Goal: Task Accomplishment & Management: Use online tool/utility

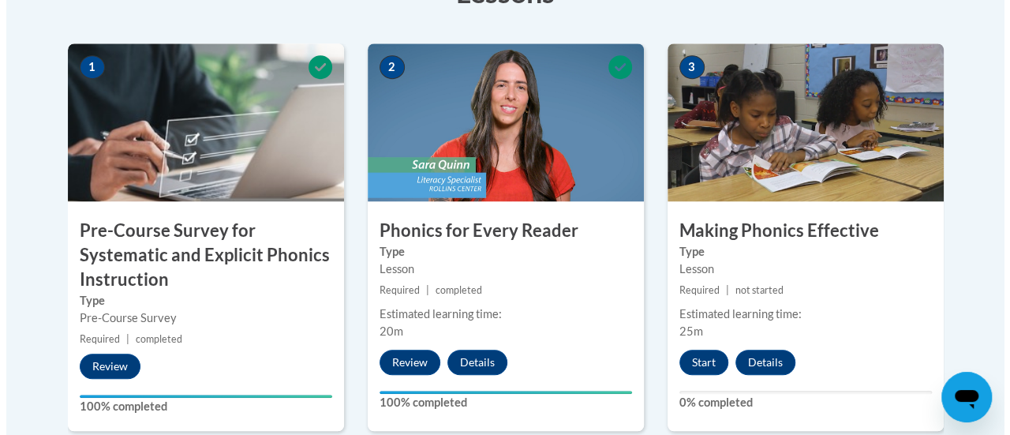
scroll to position [529, 0]
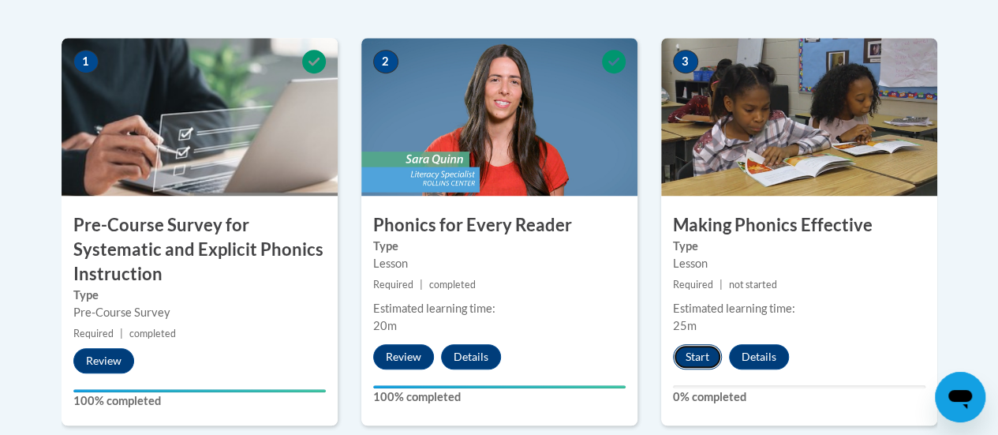
click at [699, 358] on button "Start" at bounding box center [697, 356] width 49 height 25
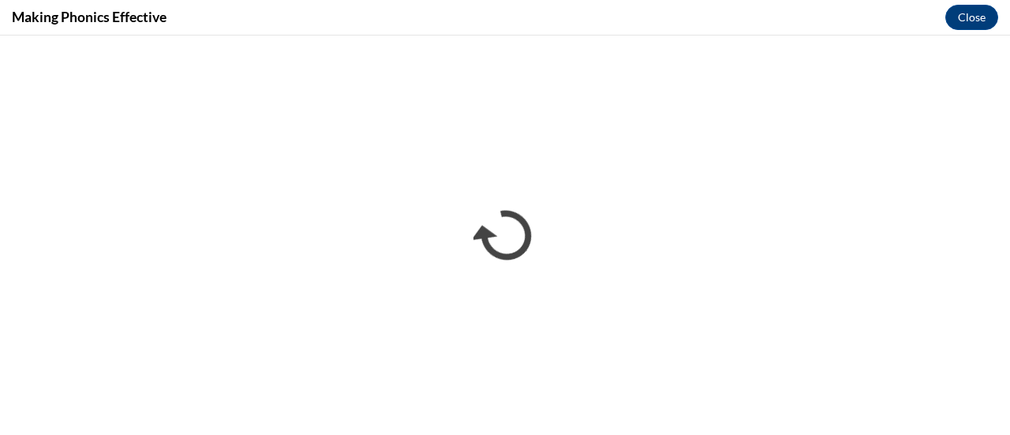
scroll to position [0, 0]
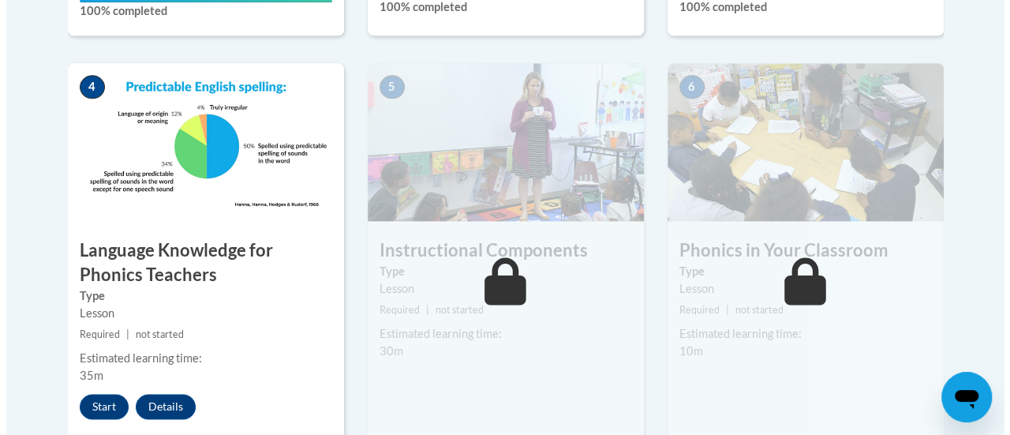
scroll to position [920, 0]
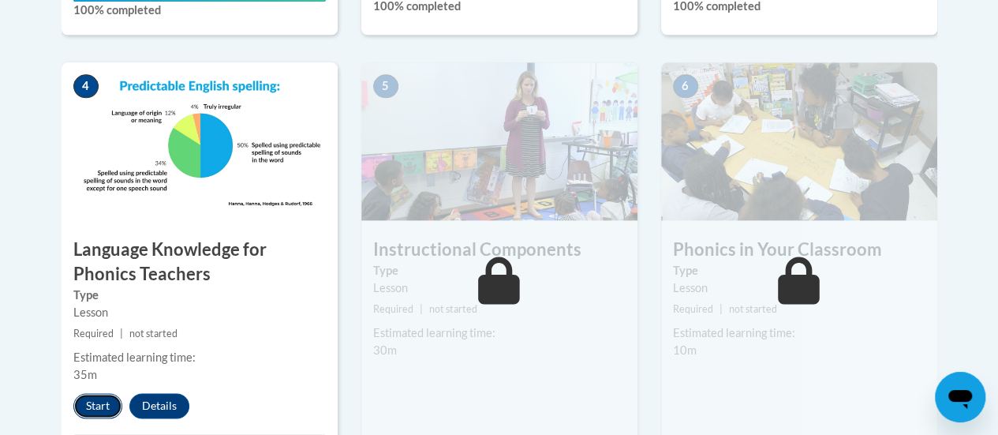
click at [99, 403] on button "Start" at bounding box center [97, 405] width 49 height 25
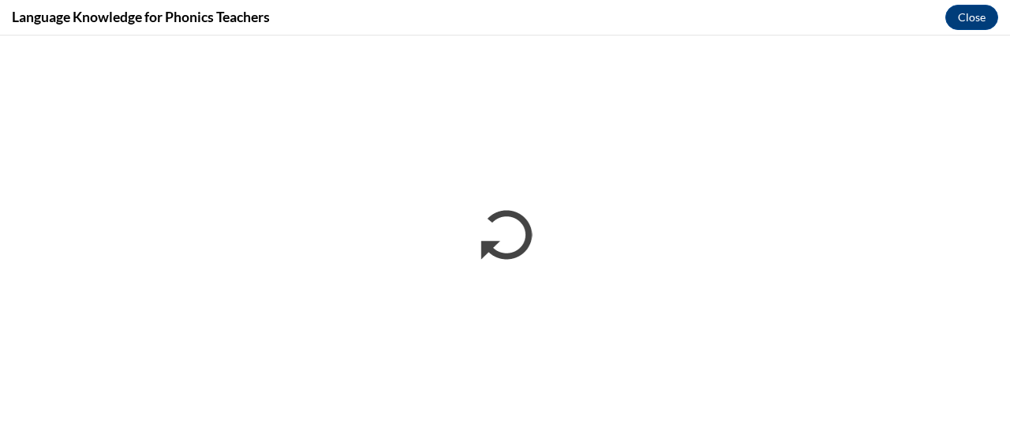
scroll to position [0, 0]
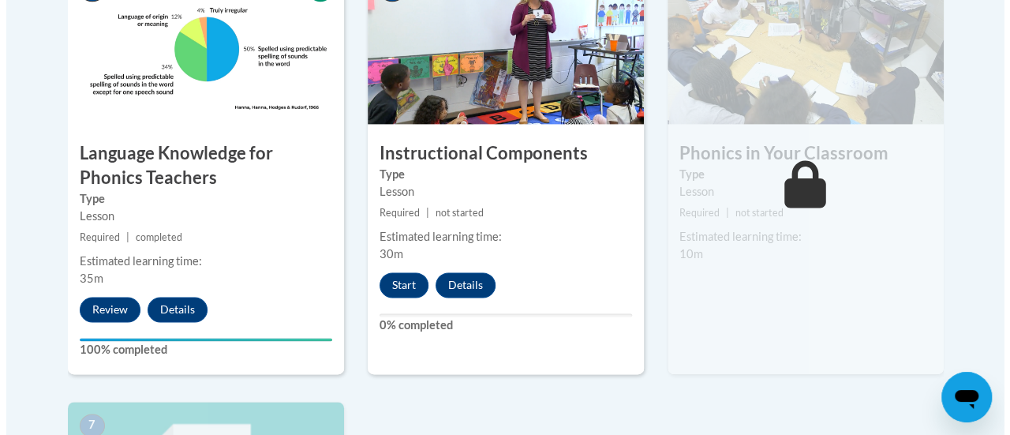
scroll to position [1000, 0]
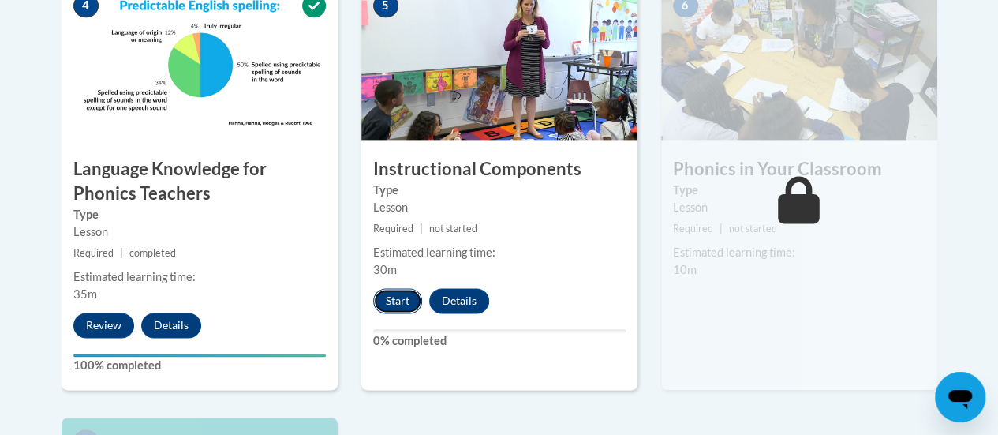
click at [393, 291] on button "Start" at bounding box center [397, 300] width 49 height 25
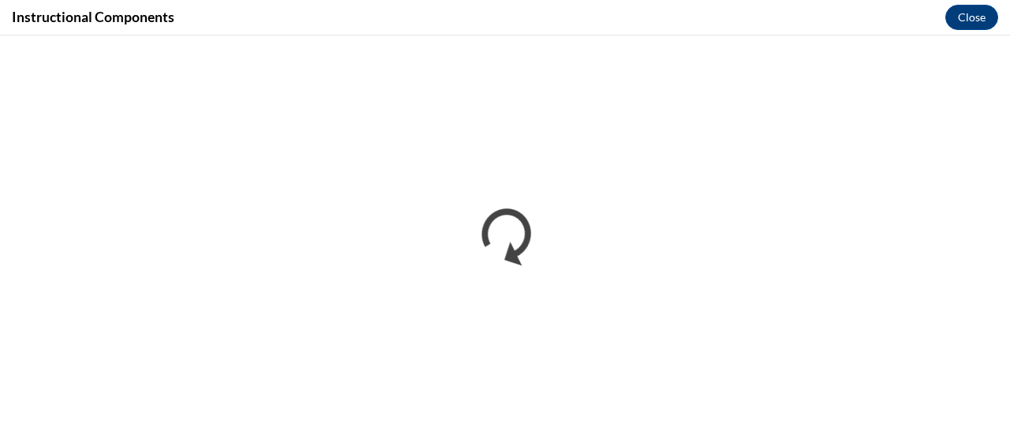
scroll to position [0, 0]
